Goal: Find specific page/section: Find specific page/section

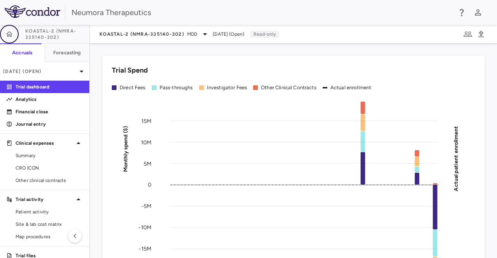
click at [12, 37] on icon "button" at bounding box center [9, 34] width 8 height 8
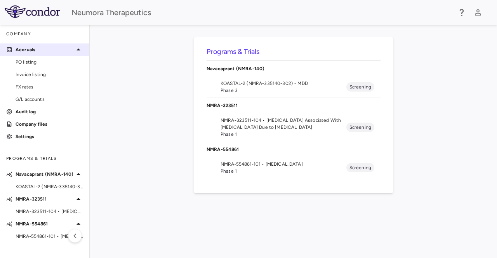
click at [23, 52] on p "Accruals" at bounding box center [45, 49] width 58 height 7
